Goal: Information Seeking & Learning: Understand process/instructions

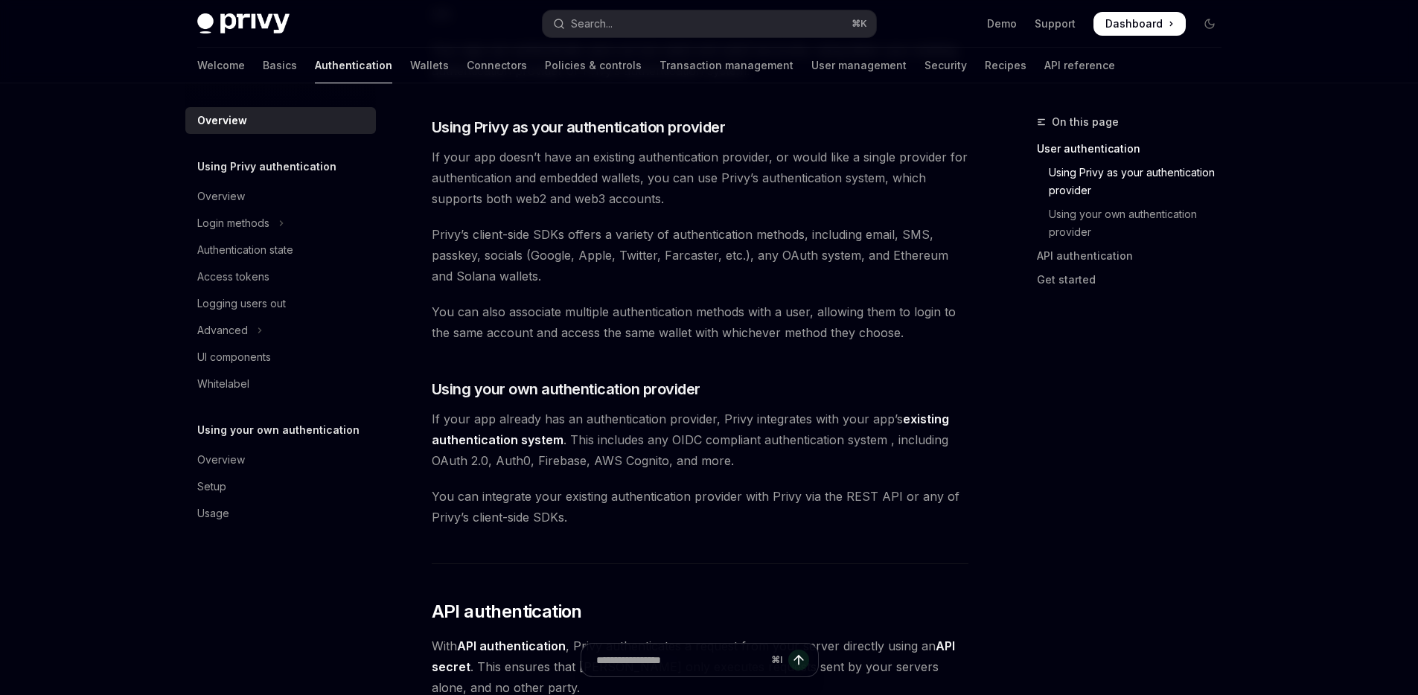
scroll to position [576, 0]
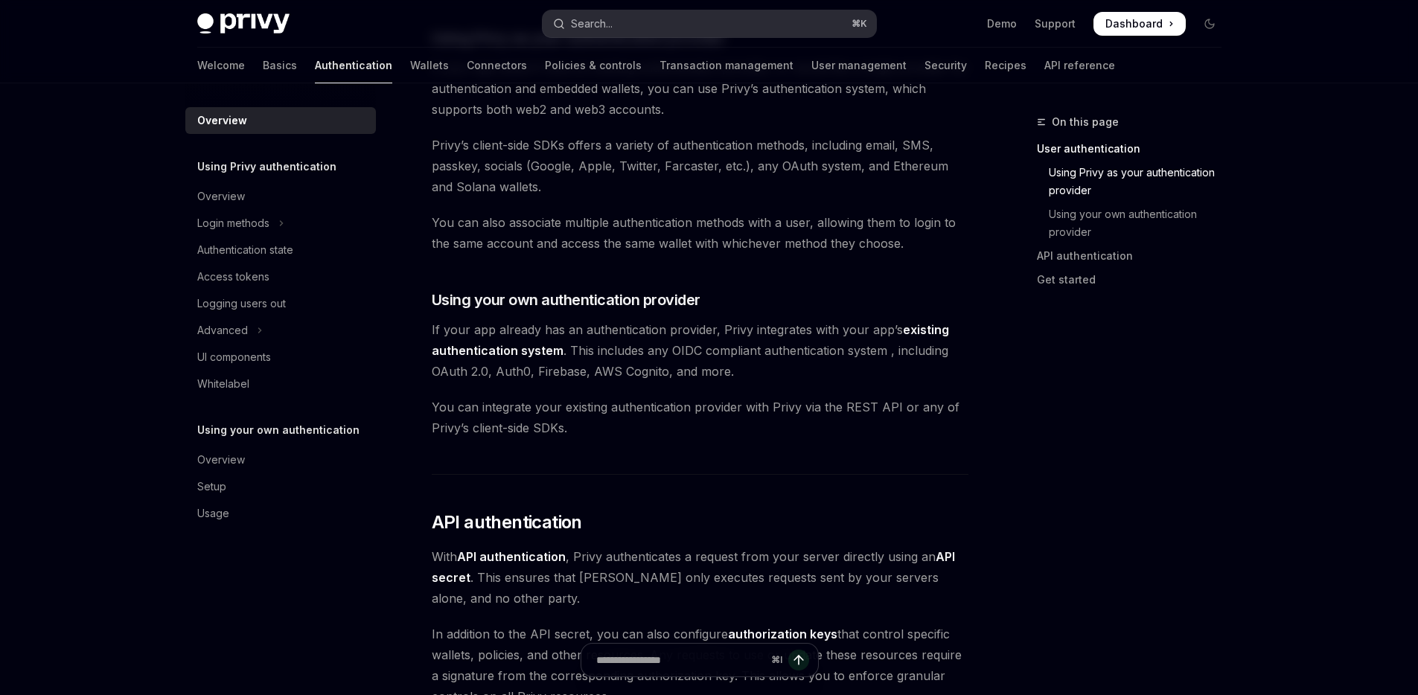
click at [736, 33] on button "Search... ⌘ K" at bounding box center [709, 23] width 333 height 27
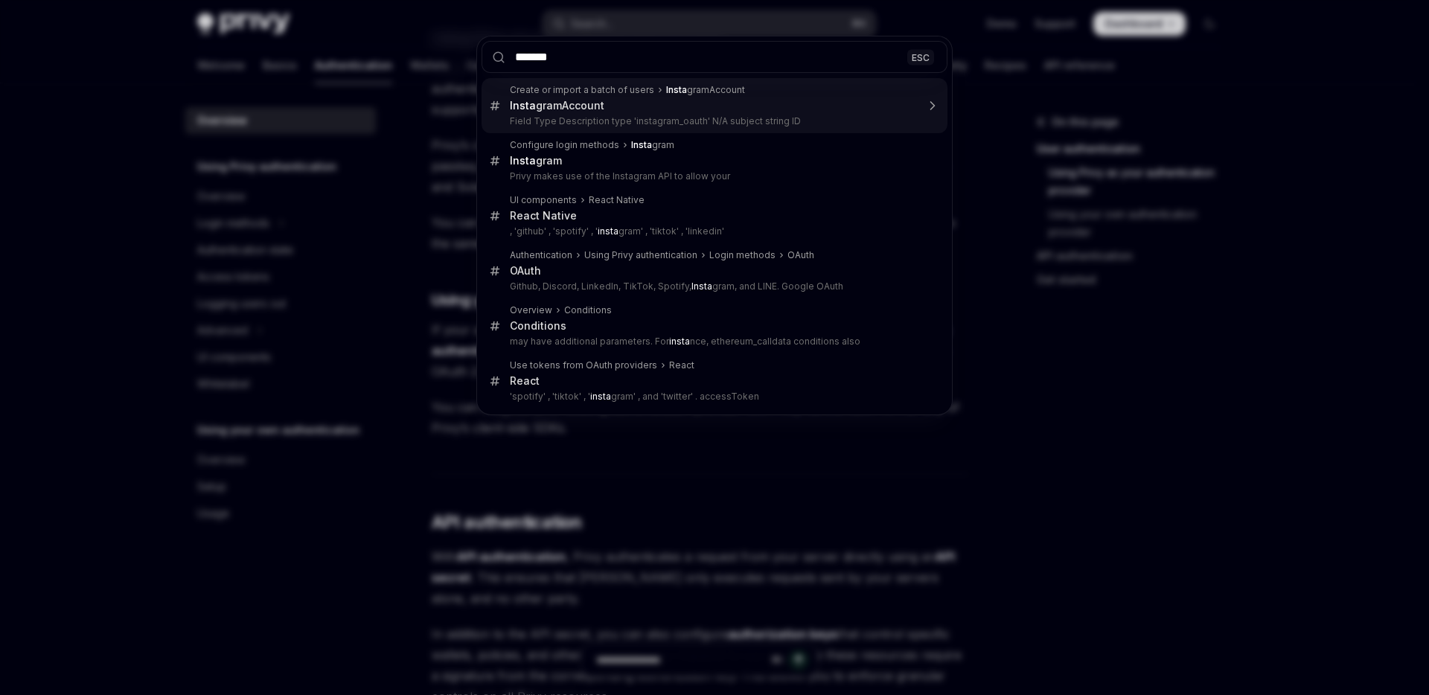
type input "********"
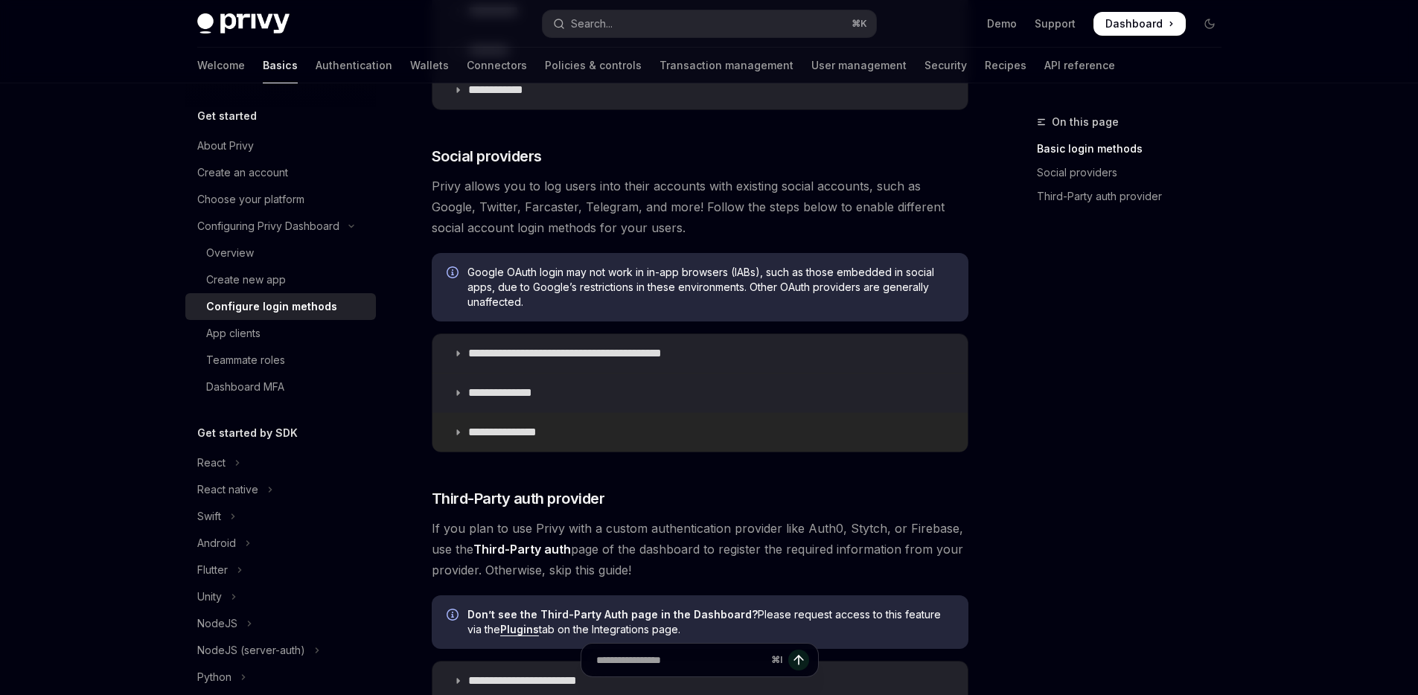
scroll to position [425, 0]
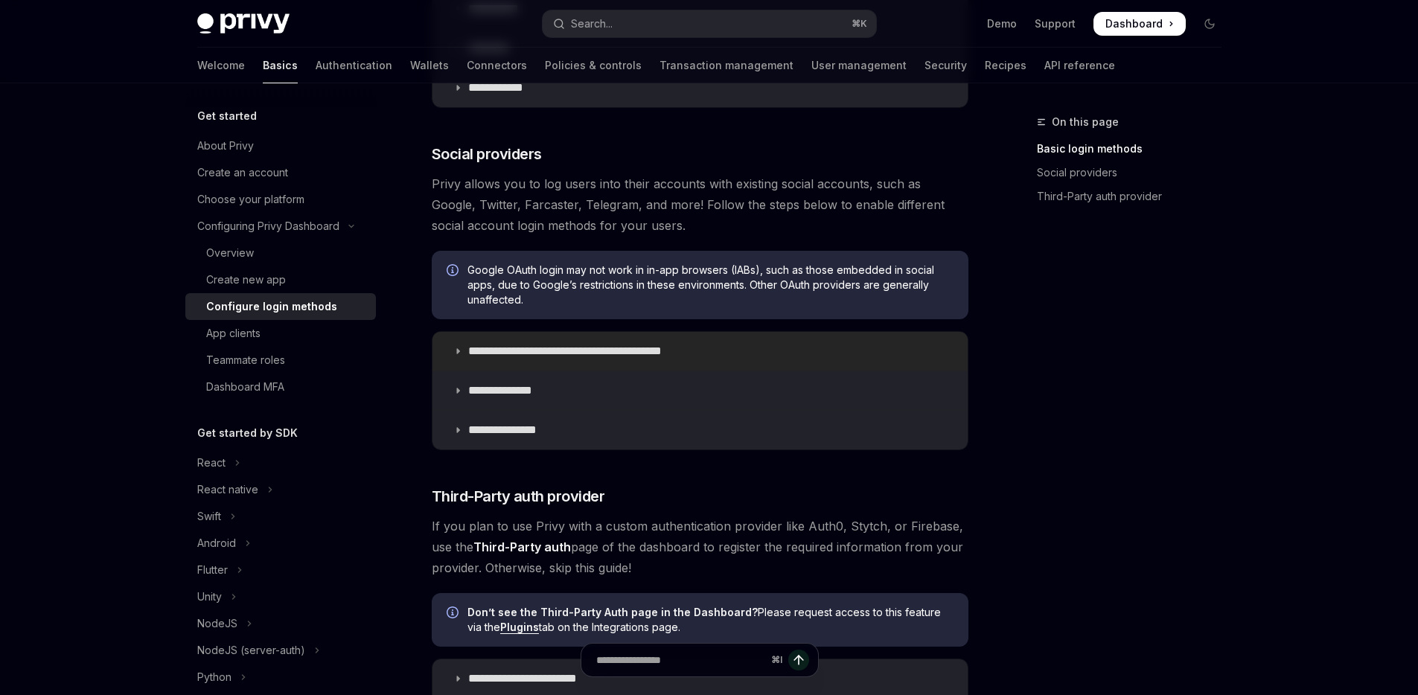
click at [752, 359] on summary "**********" at bounding box center [699, 351] width 535 height 39
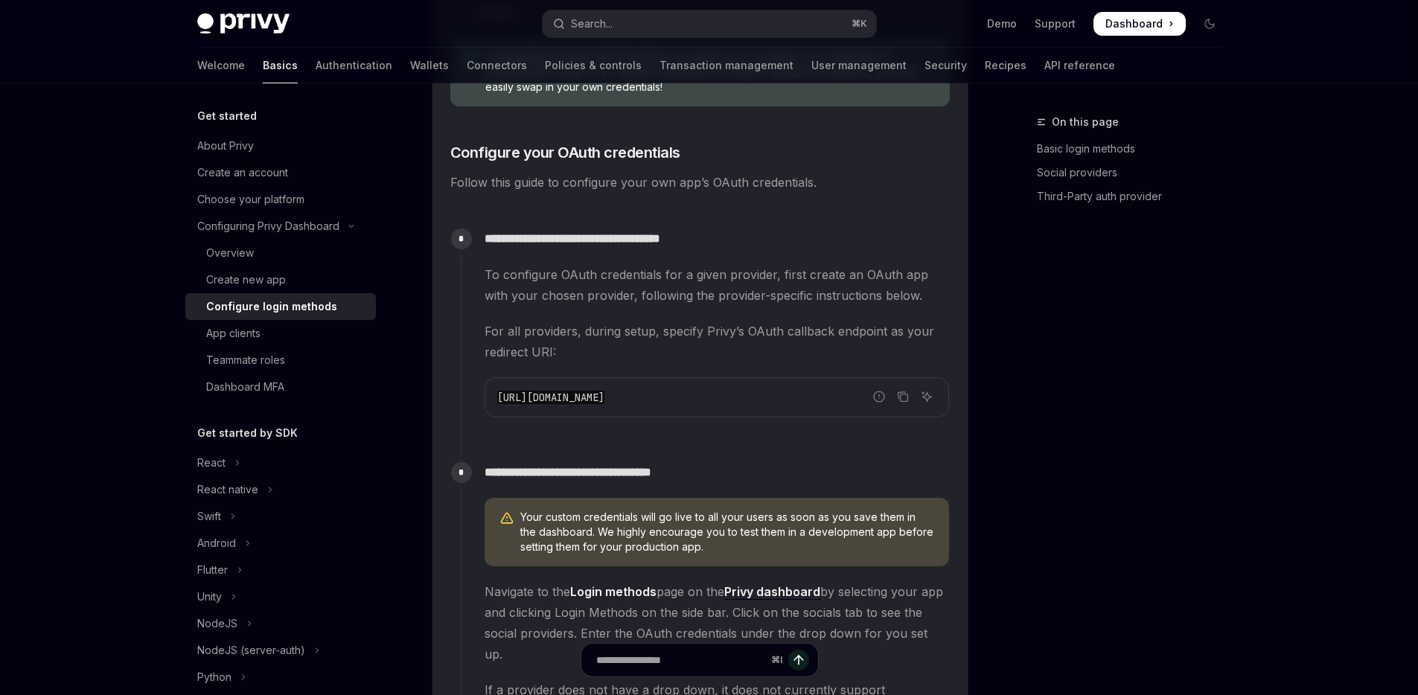
scroll to position [1335, 0]
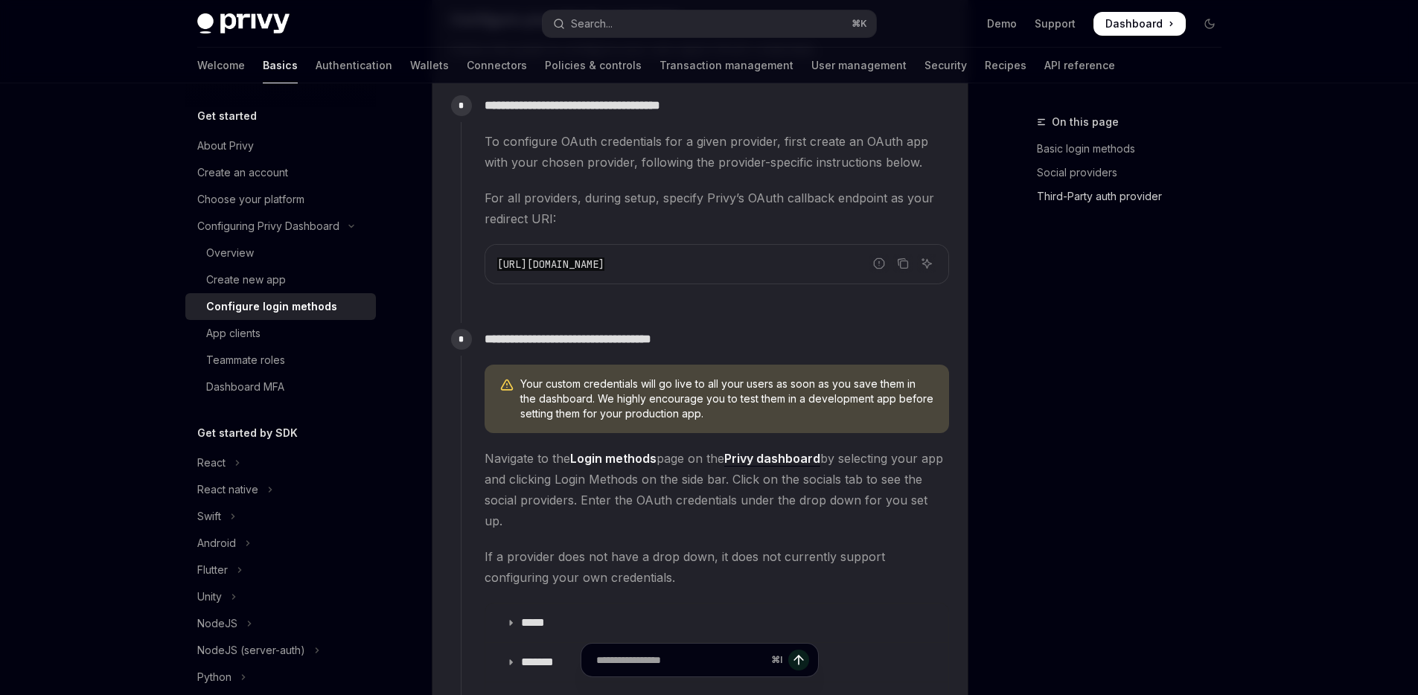
click at [1096, 199] on link "Third-Party auth provider" at bounding box center [1135, 197] width 196 height 24
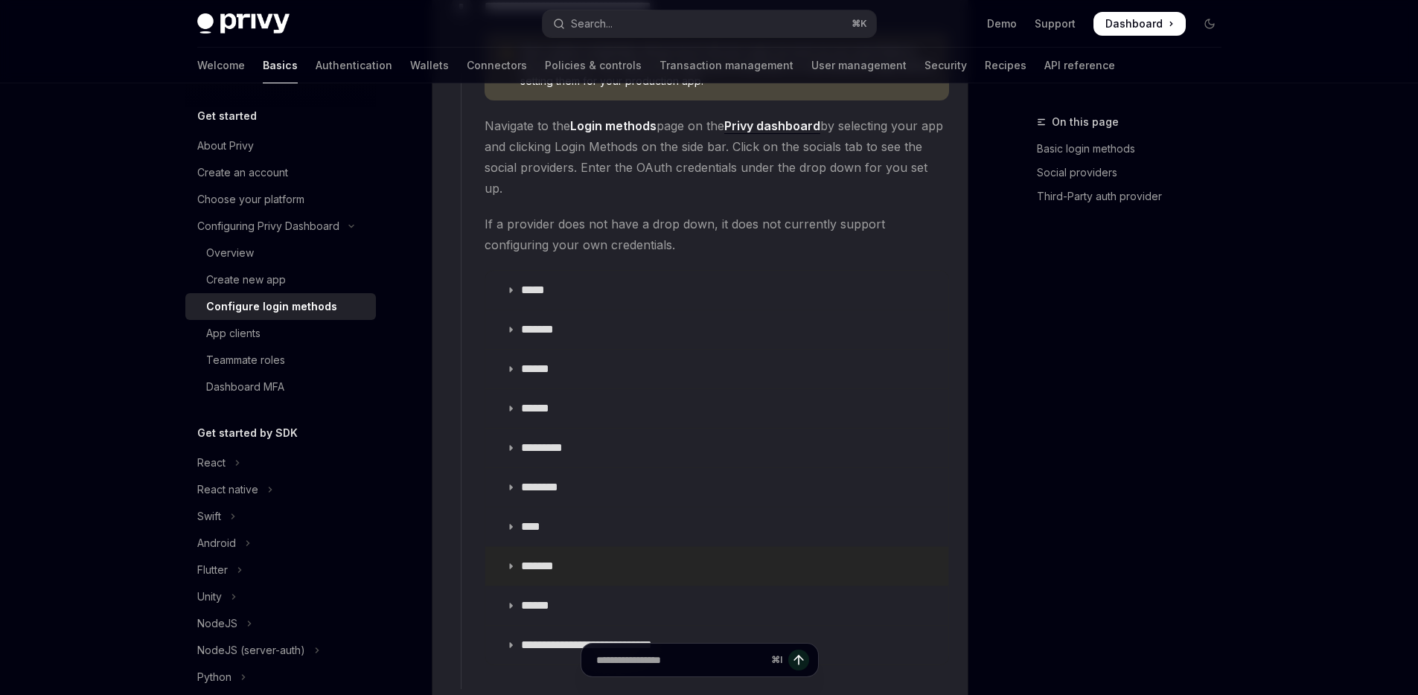
scroll to position [1867, 0]
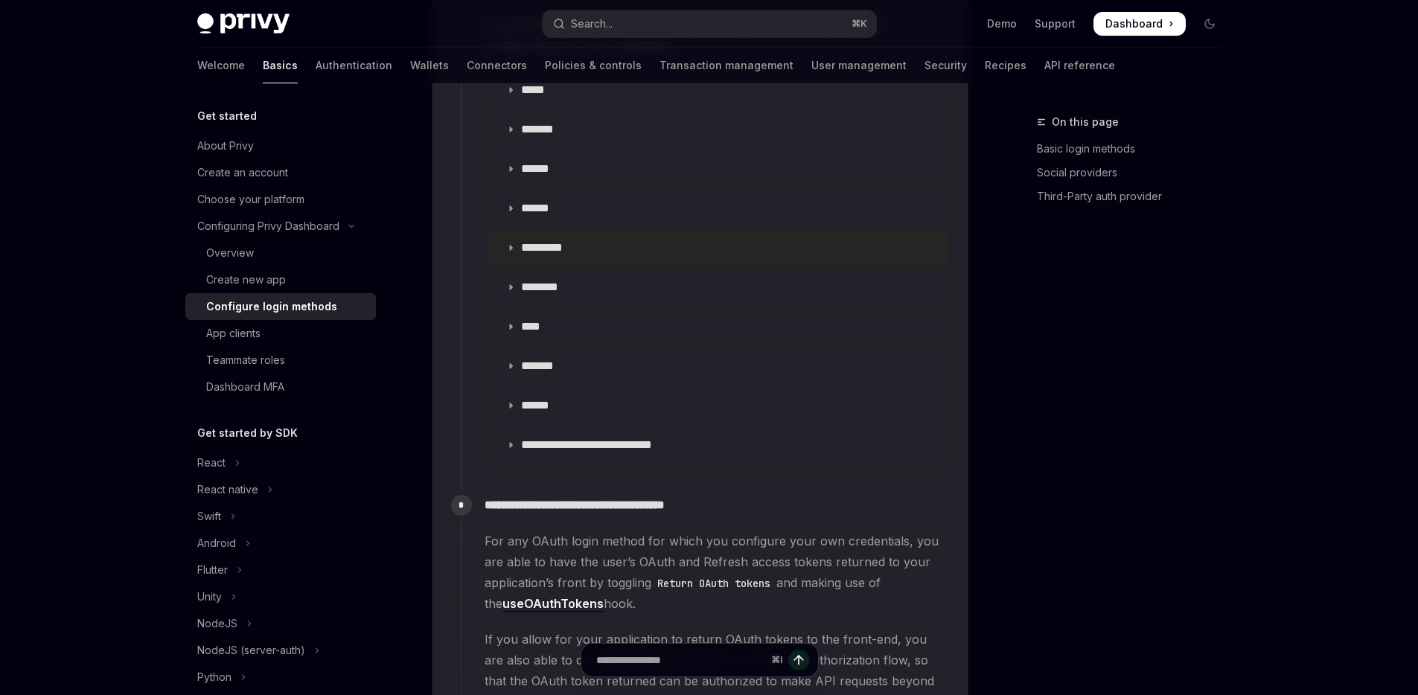
click at [601, 233] on summary "*********" at bounding box center [716, 248] width 463 height 39
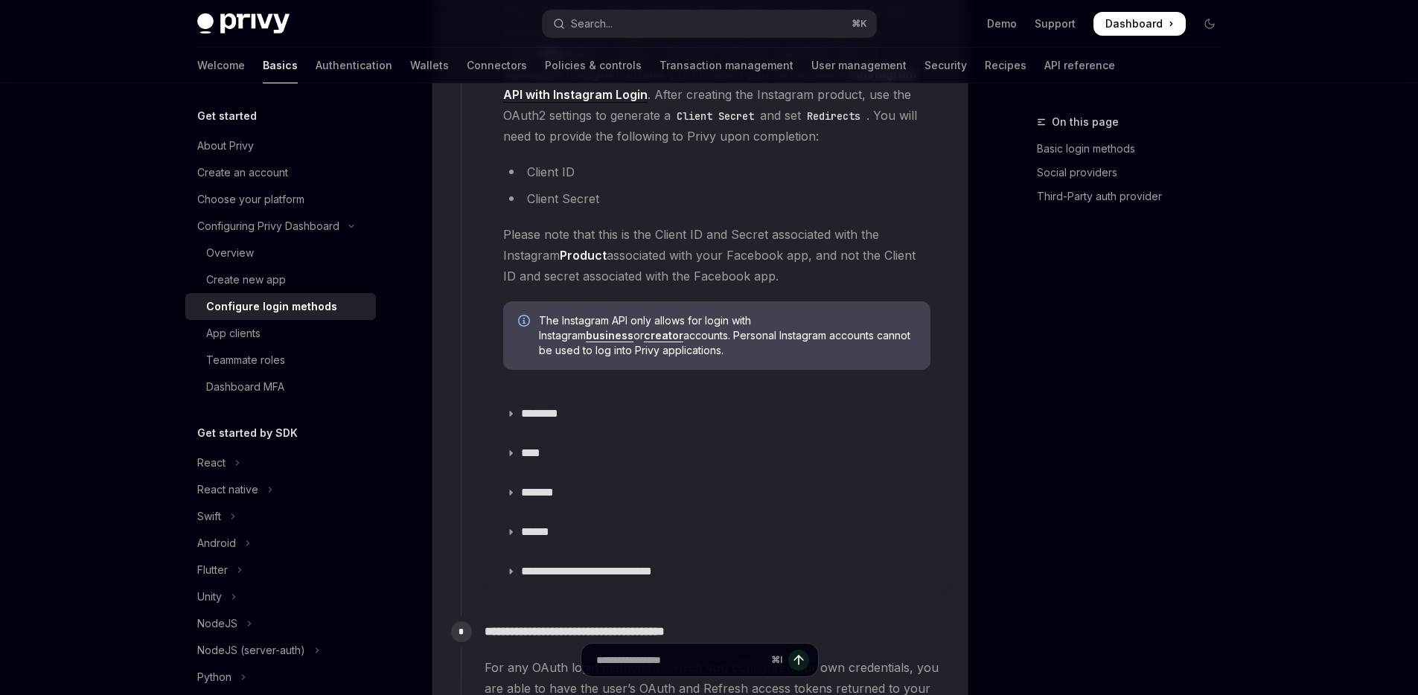
scroll to position [2044, 0]
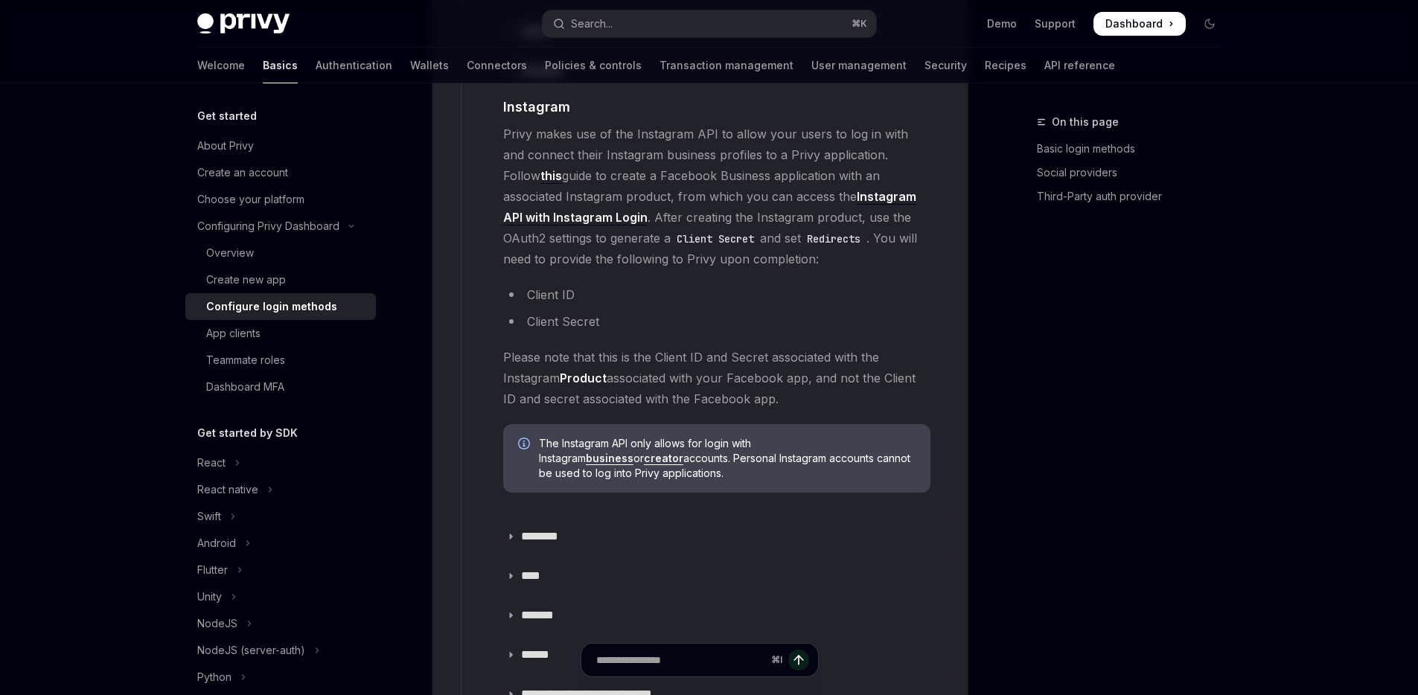
click at [671, 231] on code "Client Secret" at bounding box center [715, 239] width 89 height 16
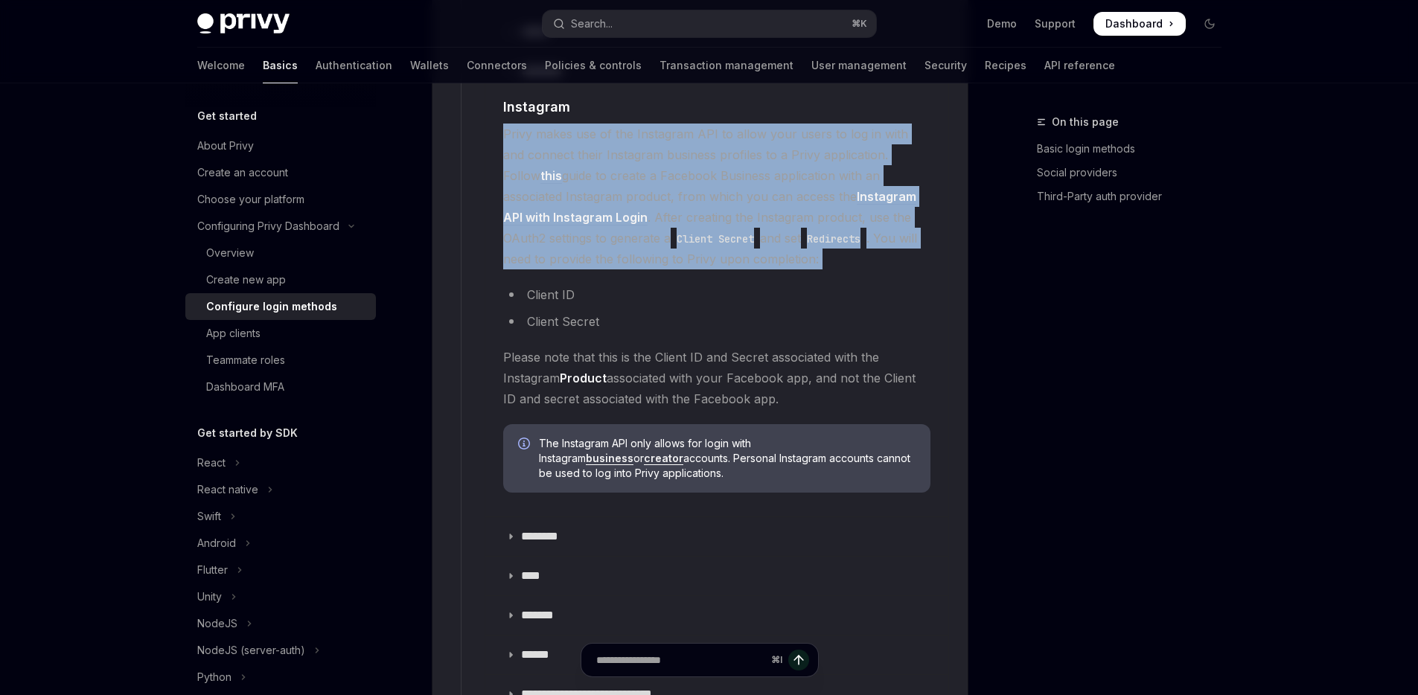
click at [671, 231] on code "Client Secret" at bounding box center [715, 239] width 89 height 16
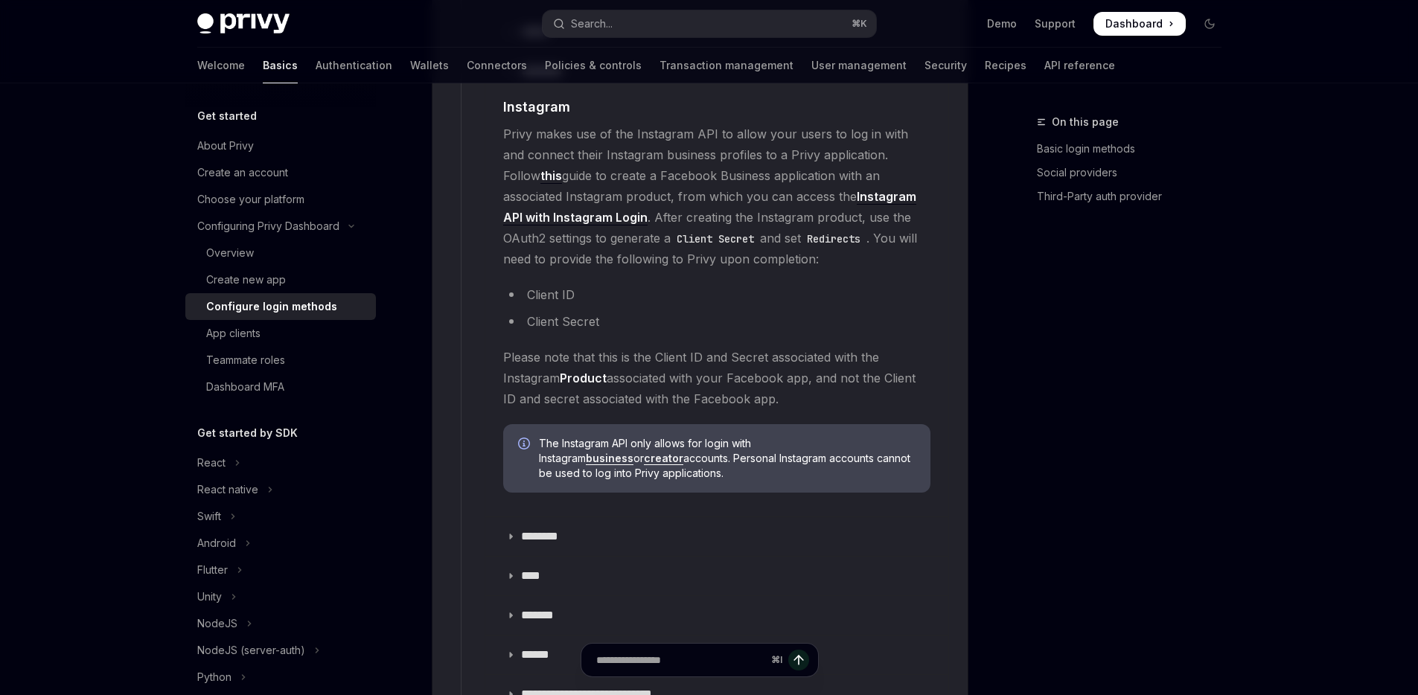
drag, startPoint x: 829, startPoint y: 271, endPoint x: 828, endPoint y: 262, distance: 9.0
click at [829, 284] on li "Client ID" at bounding box center [716, 294] width 427 height 21
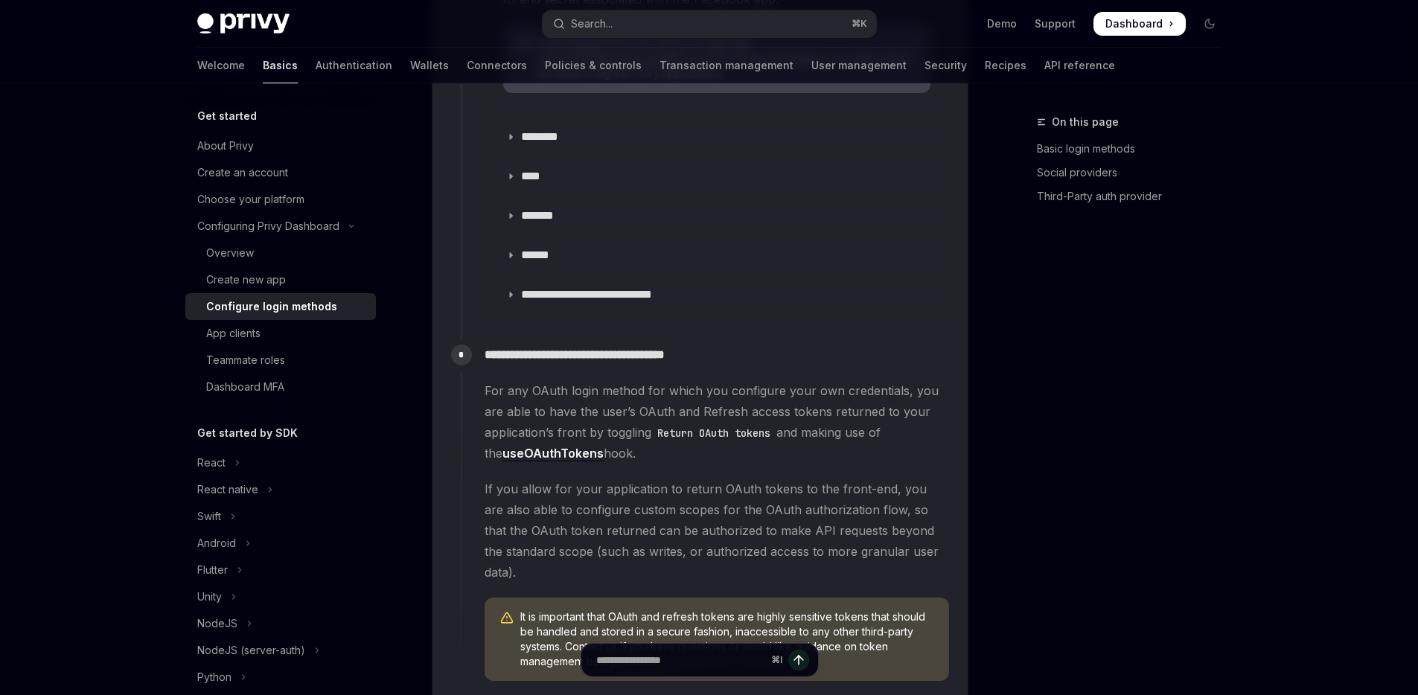
scroll to position [2670, 0]
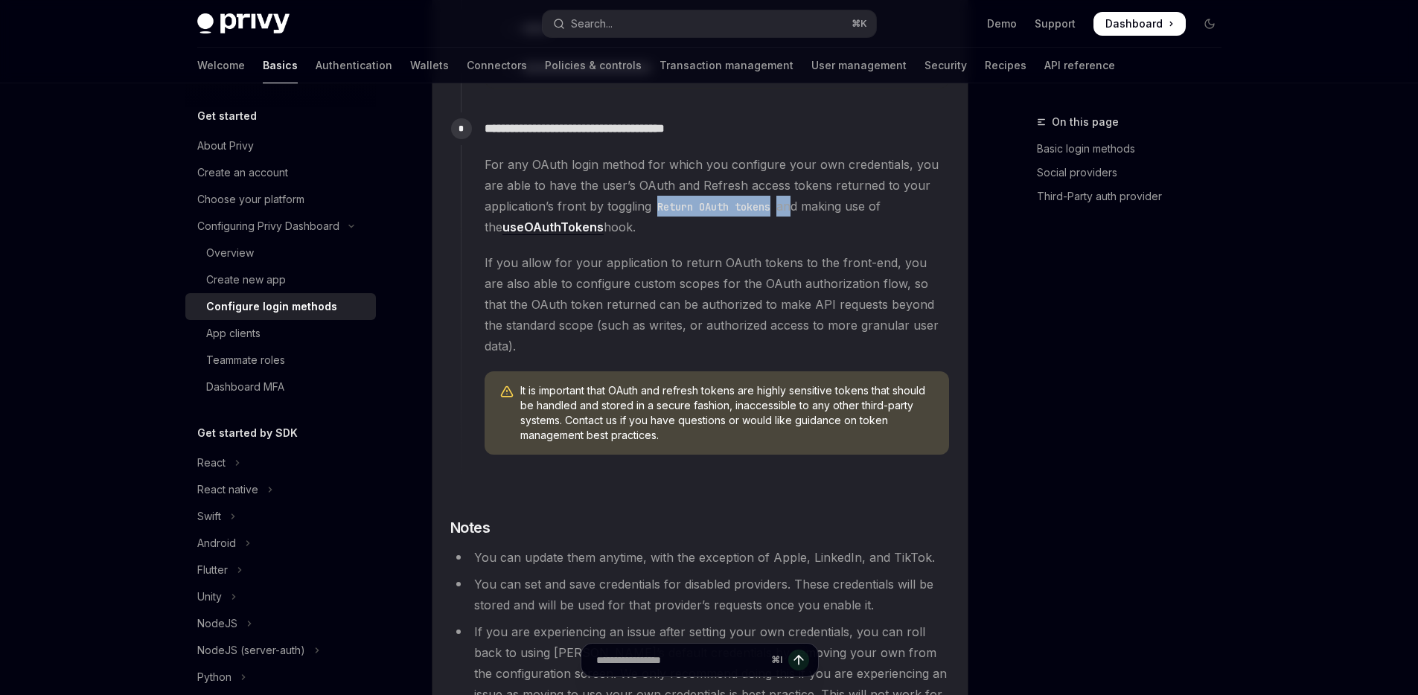
drag, startPoint x: 662, startPoint y: 185, endPoint x: 796, endPoint y: 230, distance: 141.2
click at [793, 188] on span "For any OAuth login method for which you configure your own credentials, you ar…" at bounding box center [717, 195] width 464 height 83
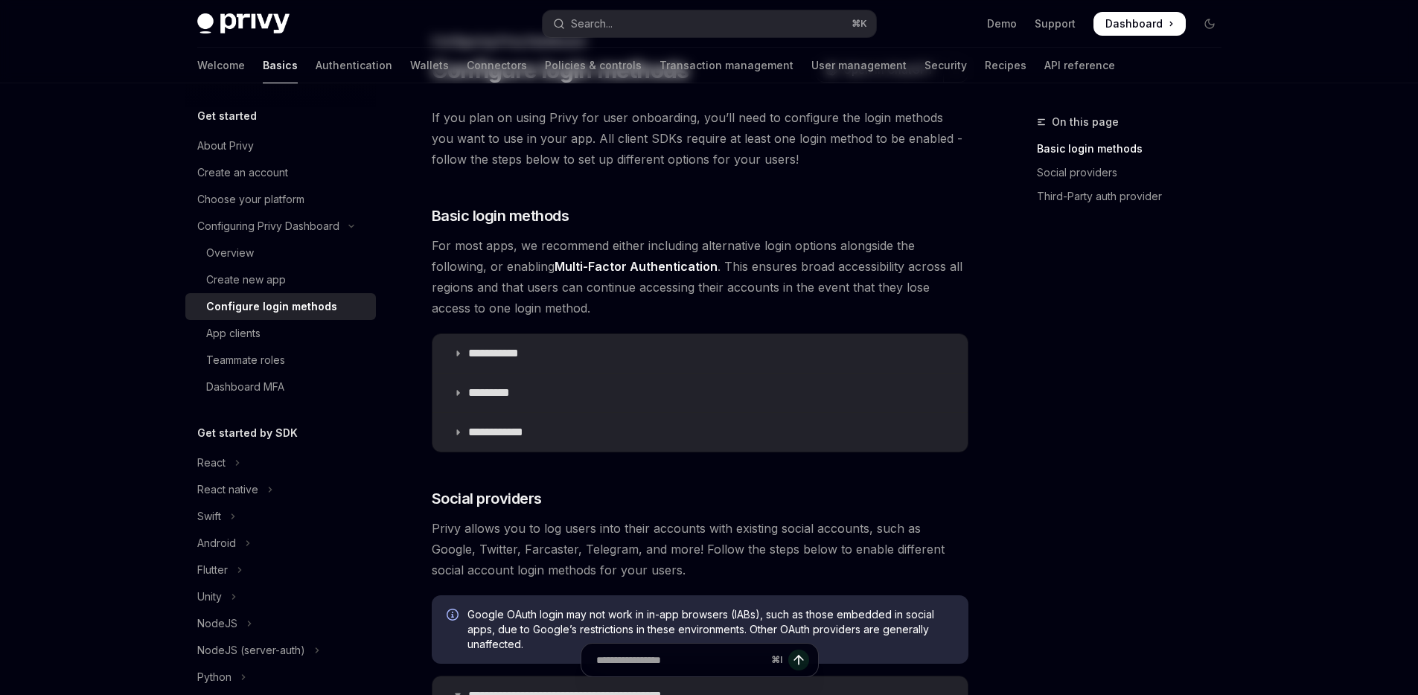
scroll to position [0, 0]
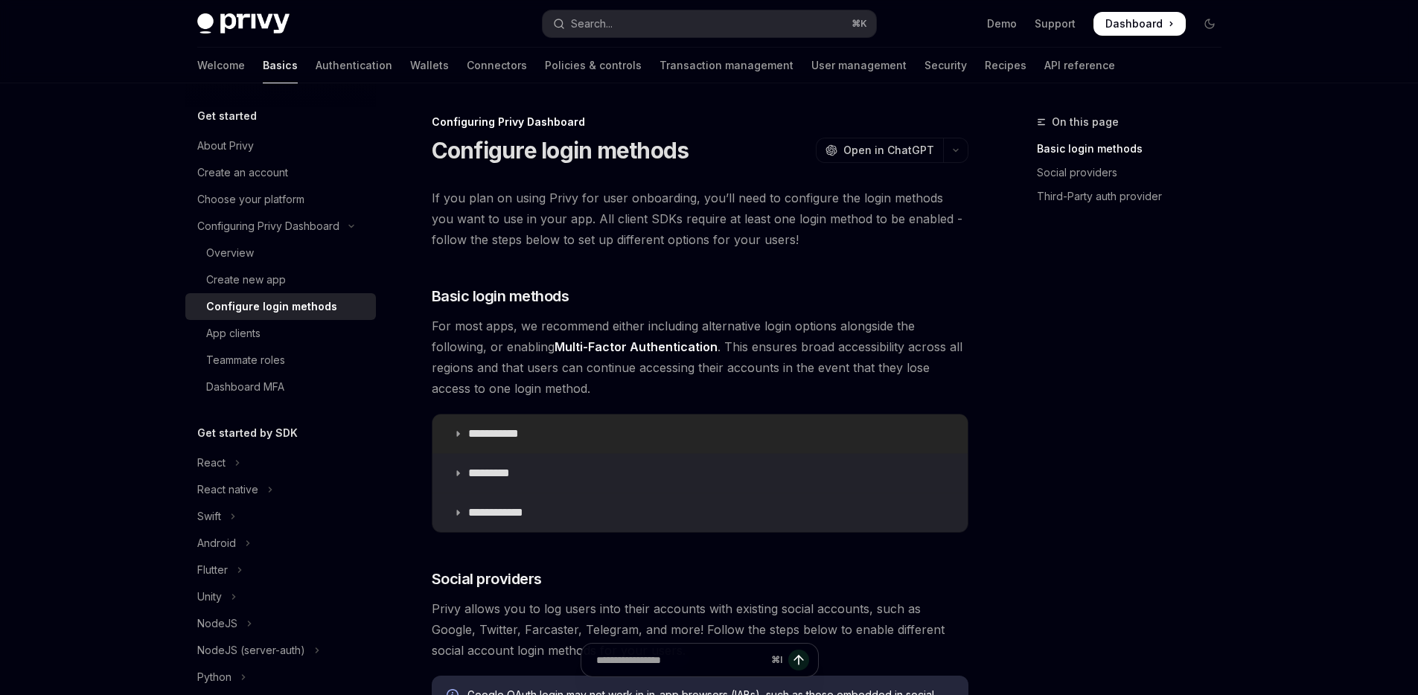
click at [502, 436] on p "**********" at bounding box center [499, 433] width 62 height 15
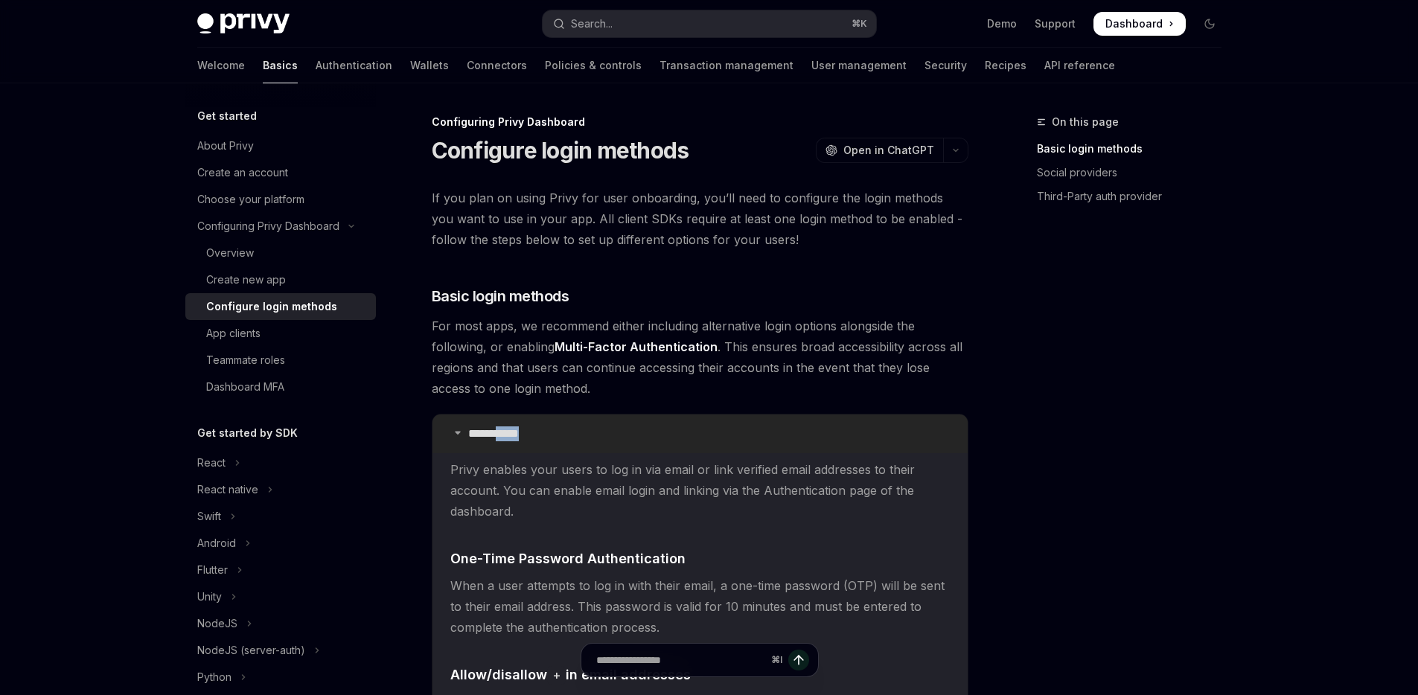
click at [502, 435] on p "**********" at bounding box center [499, 433] width 62 height 15
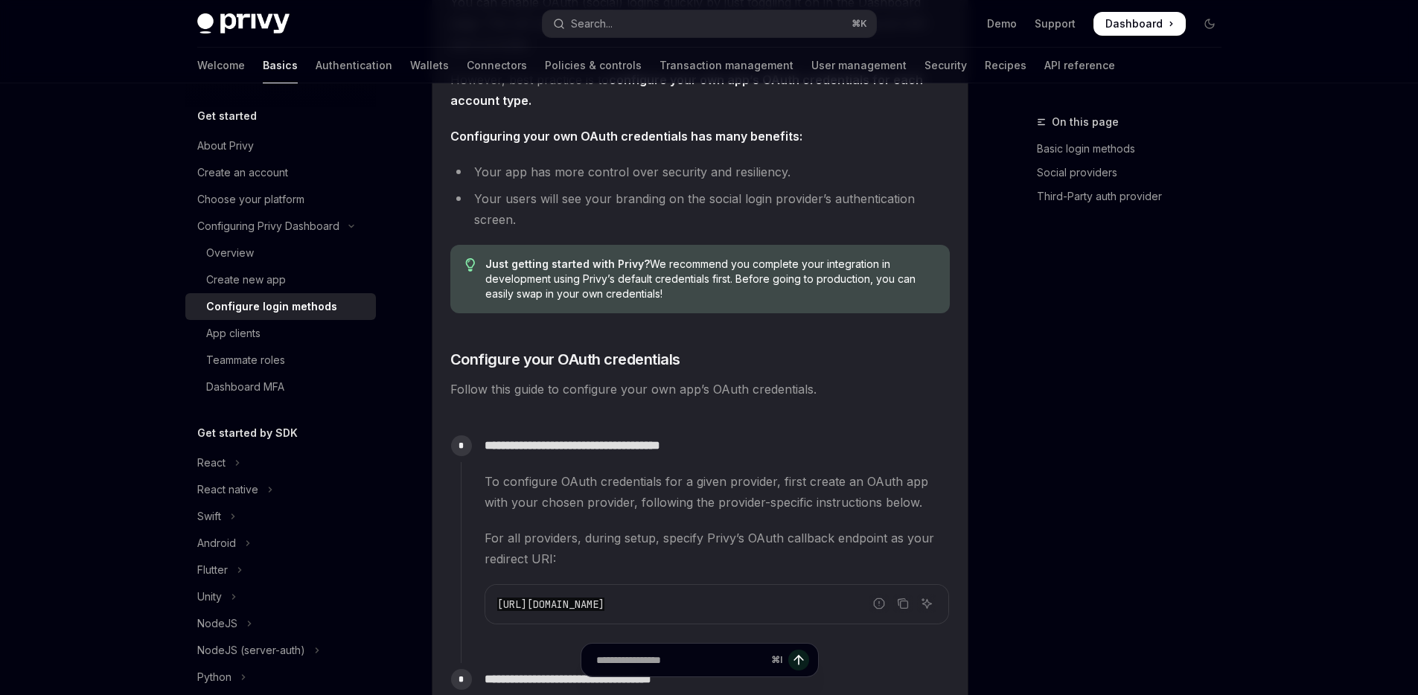
scroll to position [1221, 0]
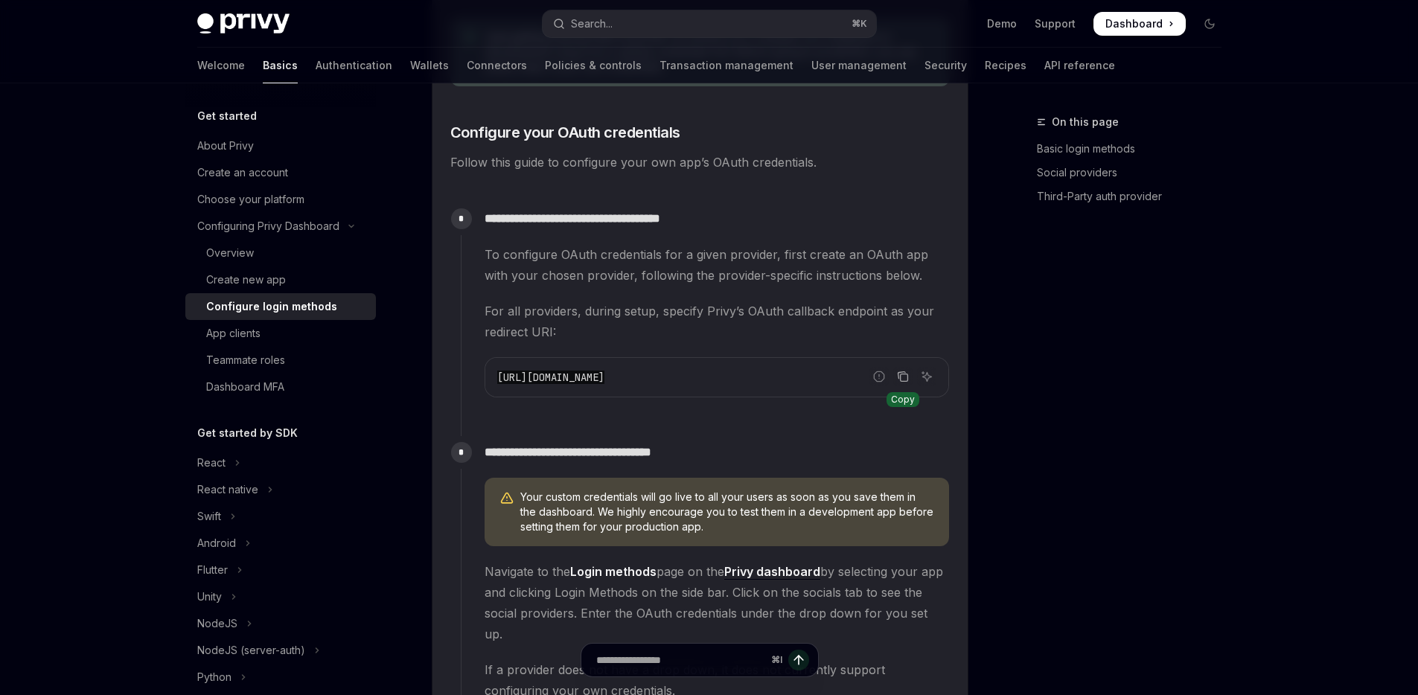
click at [900, 377] on icon "Copy the contents from the code block" at bounding box center [903, 377] width 7 height 7
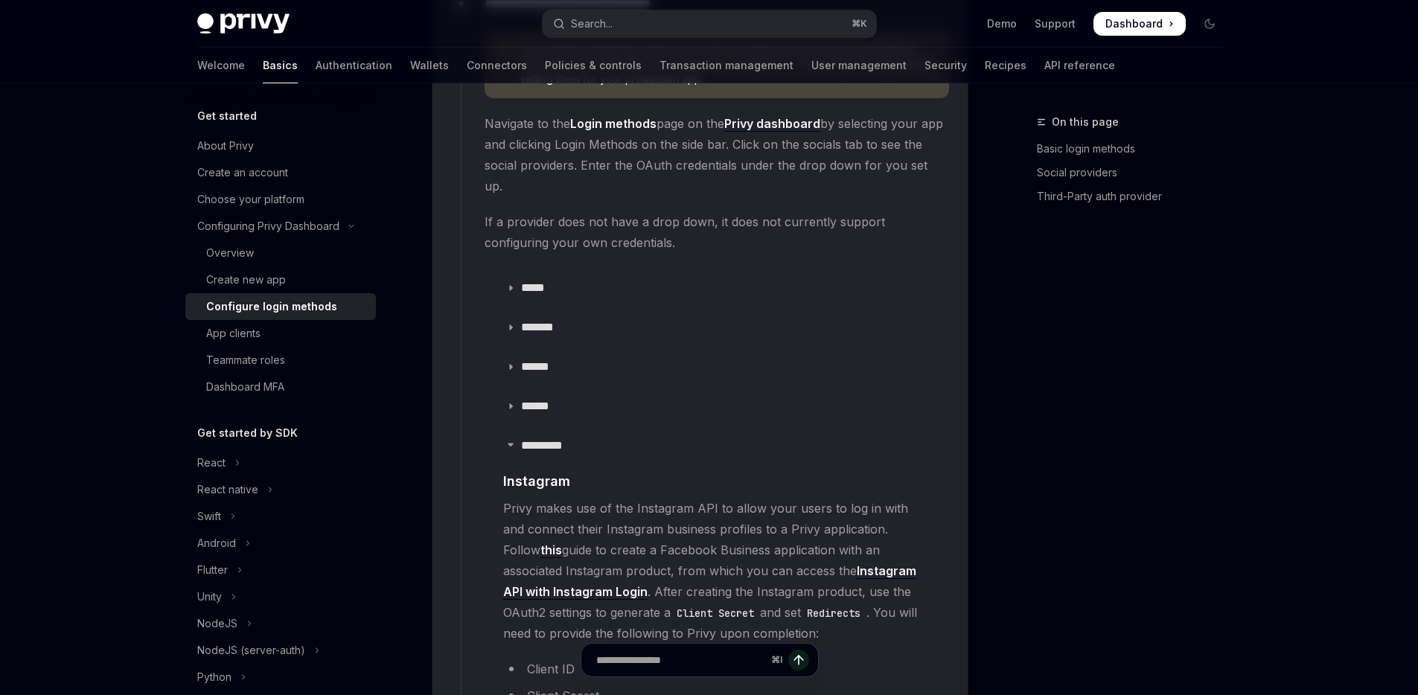
scroll to position [1460, 0]
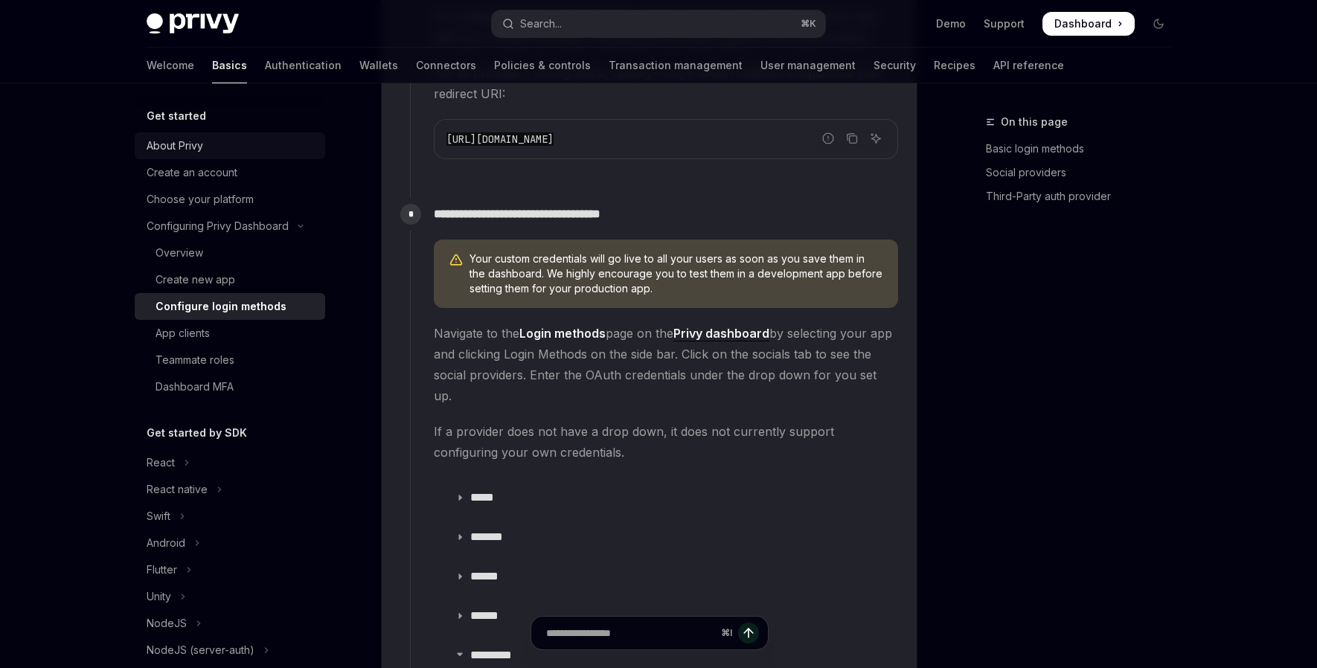
type textarea "*"
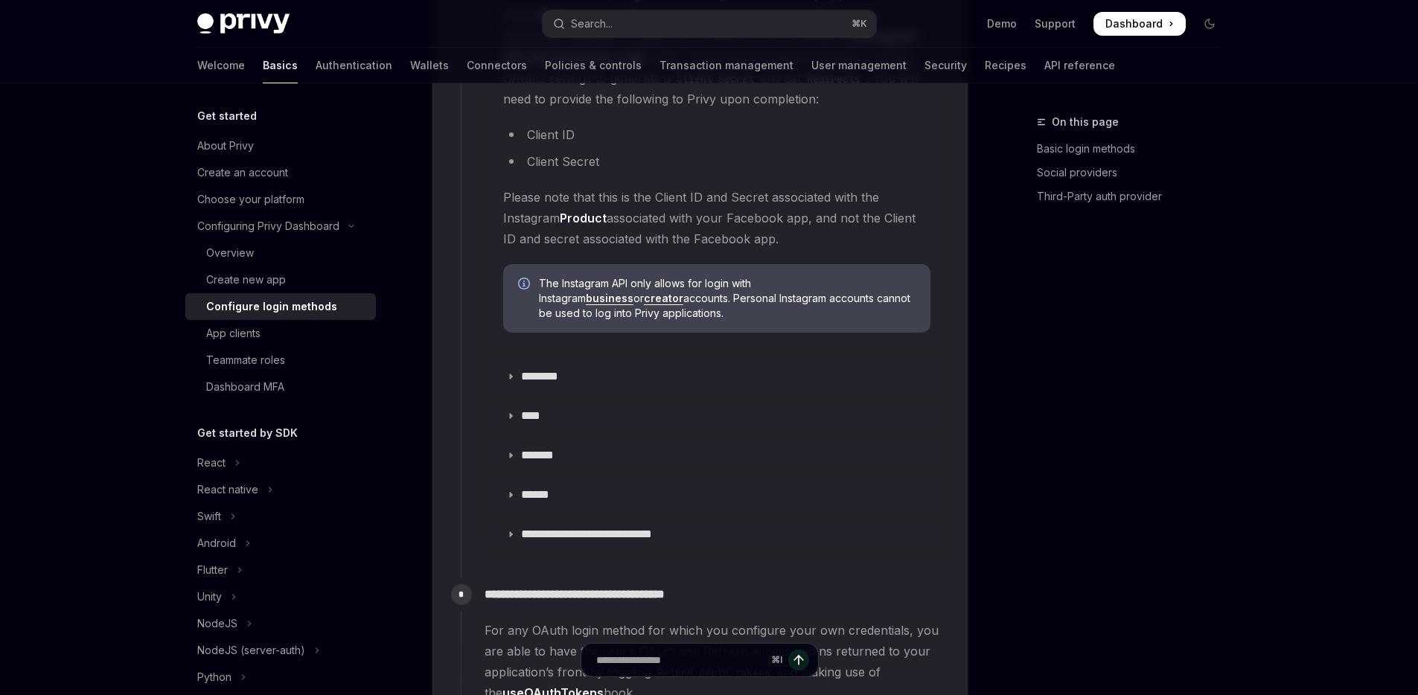
scroll to position [1826, 0]
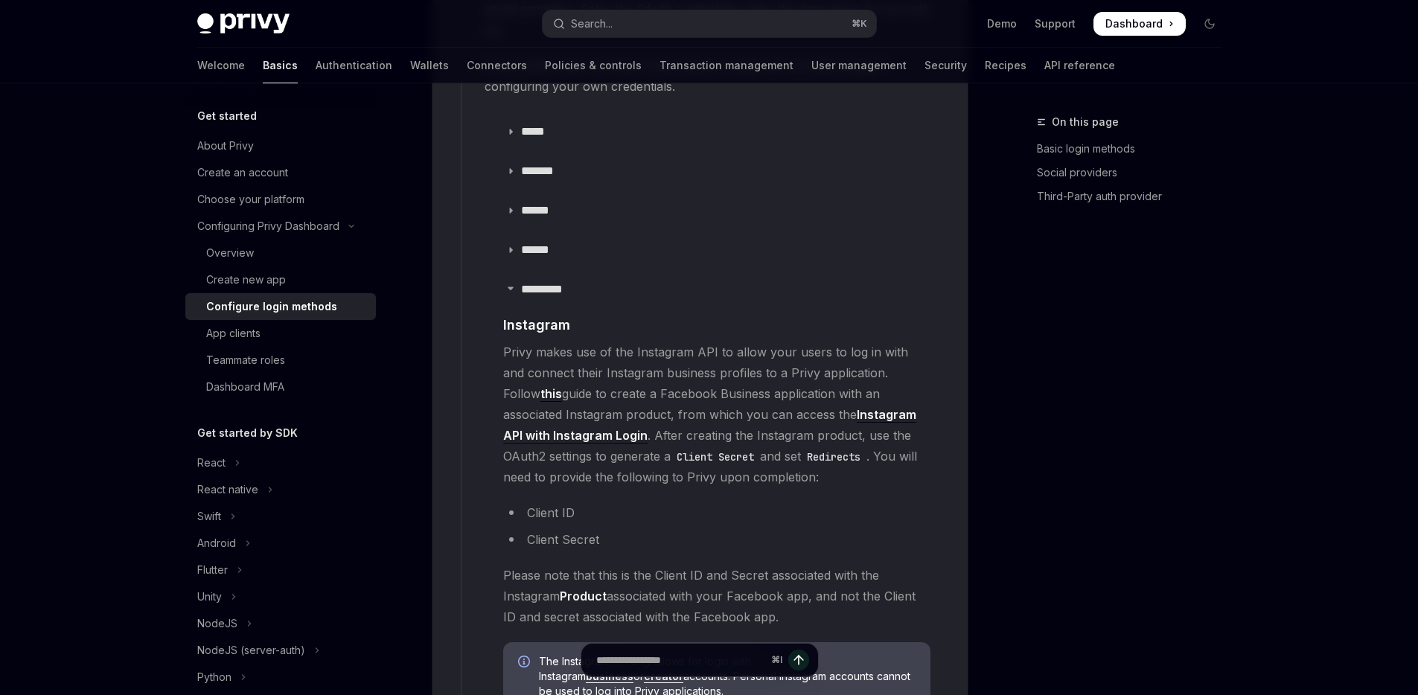
click at [754, 369] on span "Privy makes use of the Instagram API to allow your users to log in with and con…" at bounding box center [716, 415] width 427 height 146
click at [754, 368] on span "Privy makes use of the Instagram API to allow your users to log in with and con…" at bounding box center [716, 415] width 427 height 146
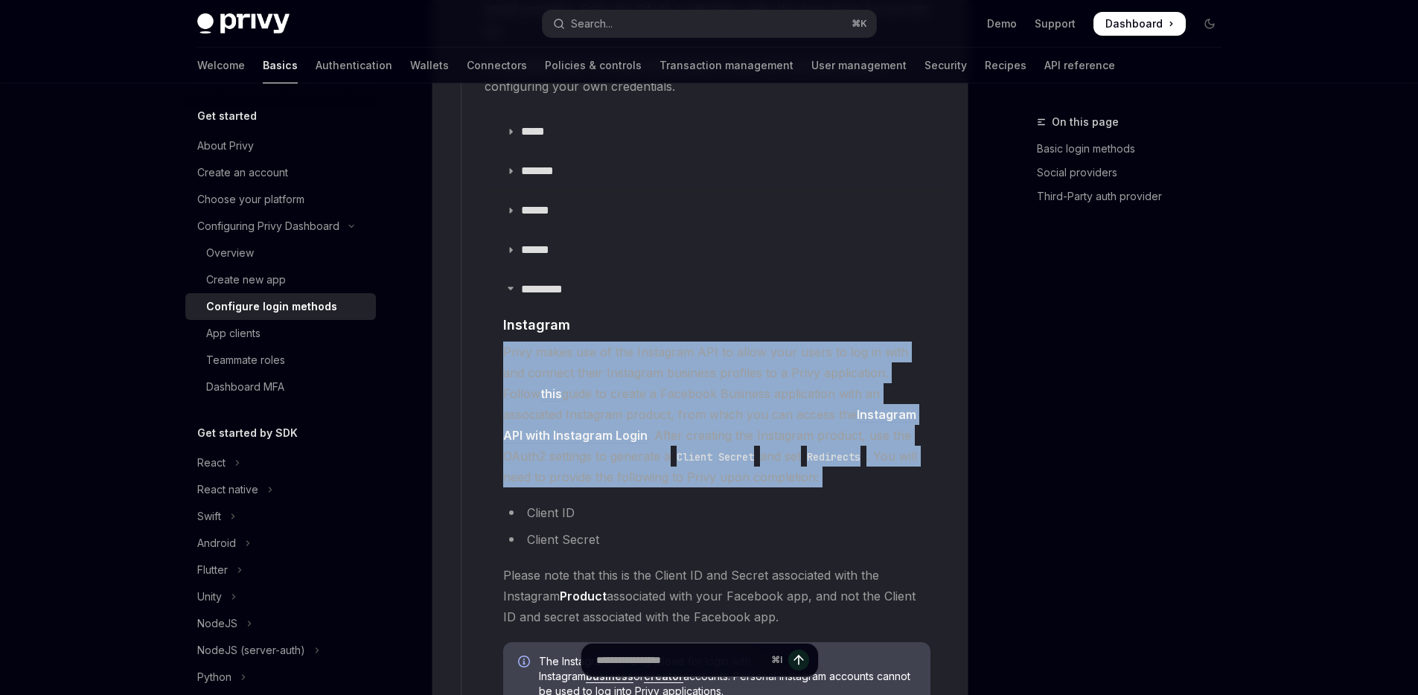
click at [755, 369] on span "Privy makes use of the Instagram API to allow your users to log in with and con…" at bounding box center [716, 415] width 427 height 146
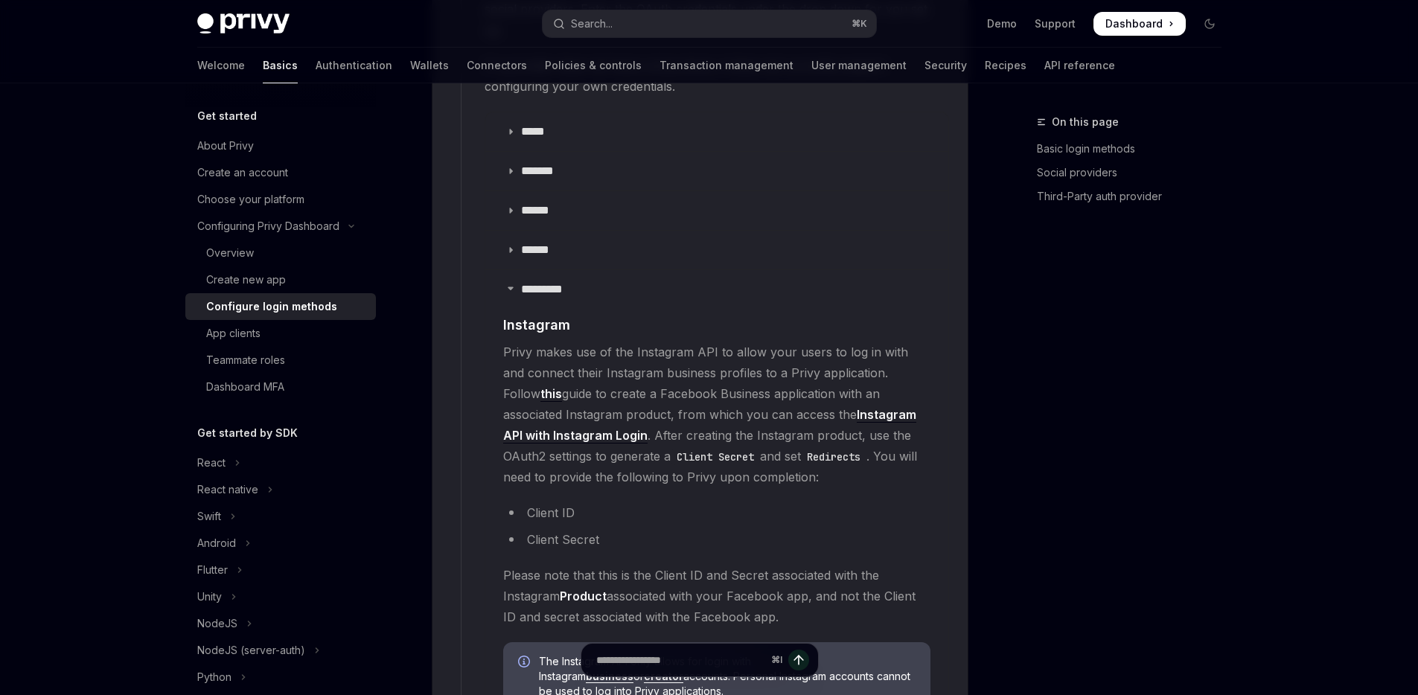
click at [907, 460] on span "Privy makes use of the Instagram API to allow your users to log in with and con…" at bounding box center [716, 415] width 427 height 146
